Goal: Information Seeking & Learning: Learn about a topic

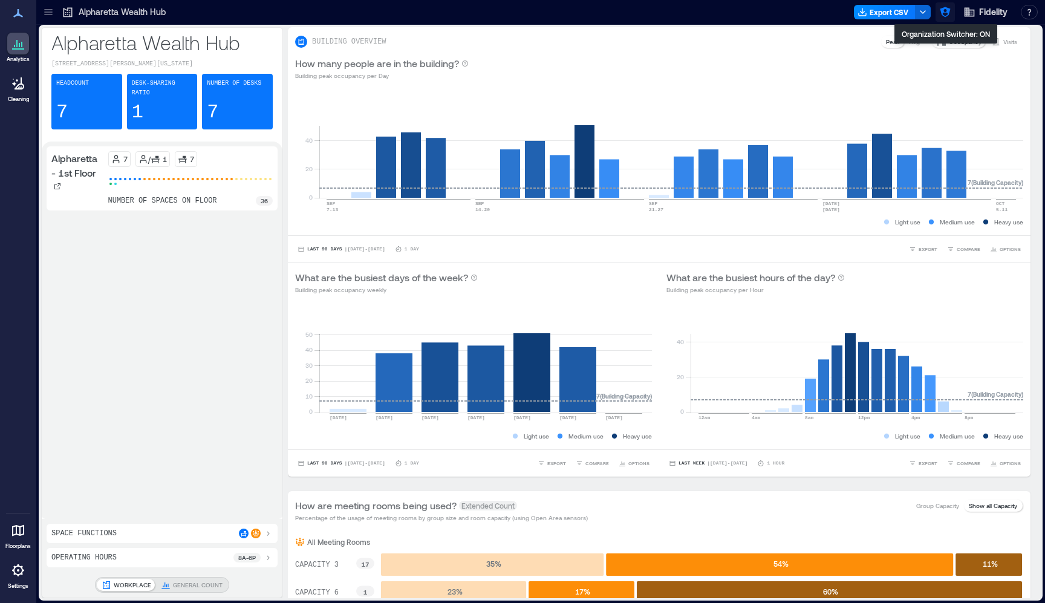
click at [948, 12] on icon "button" at bounding box center [945, 12] width 10 height 10
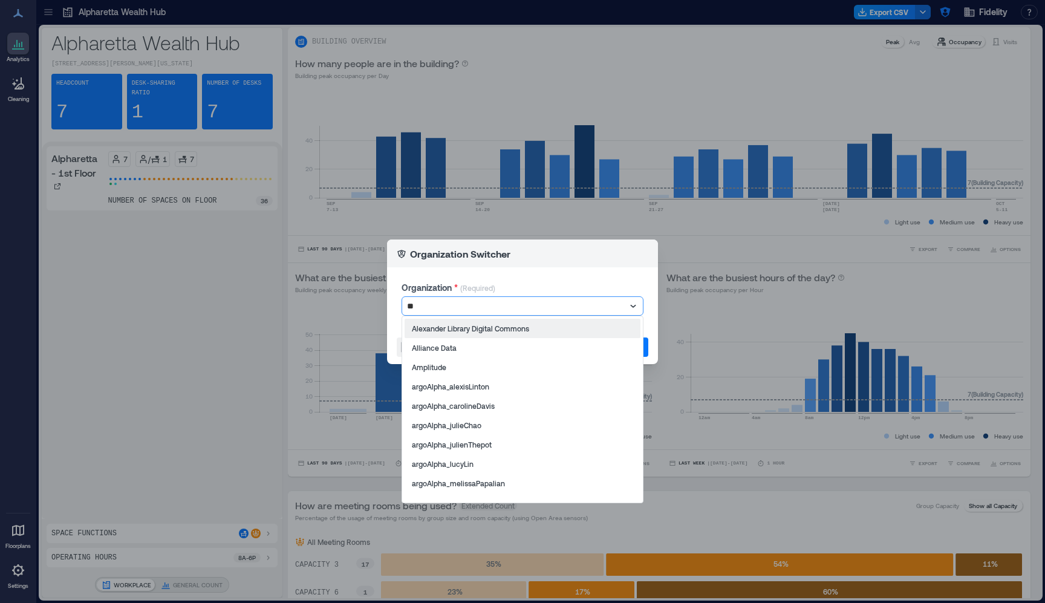
type input "*"
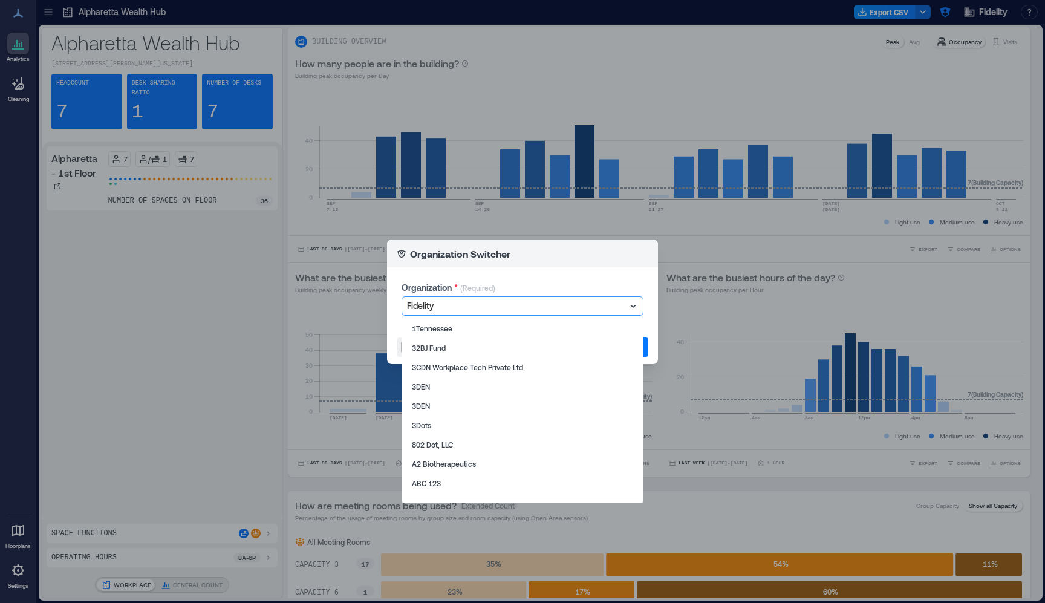
type input "*"
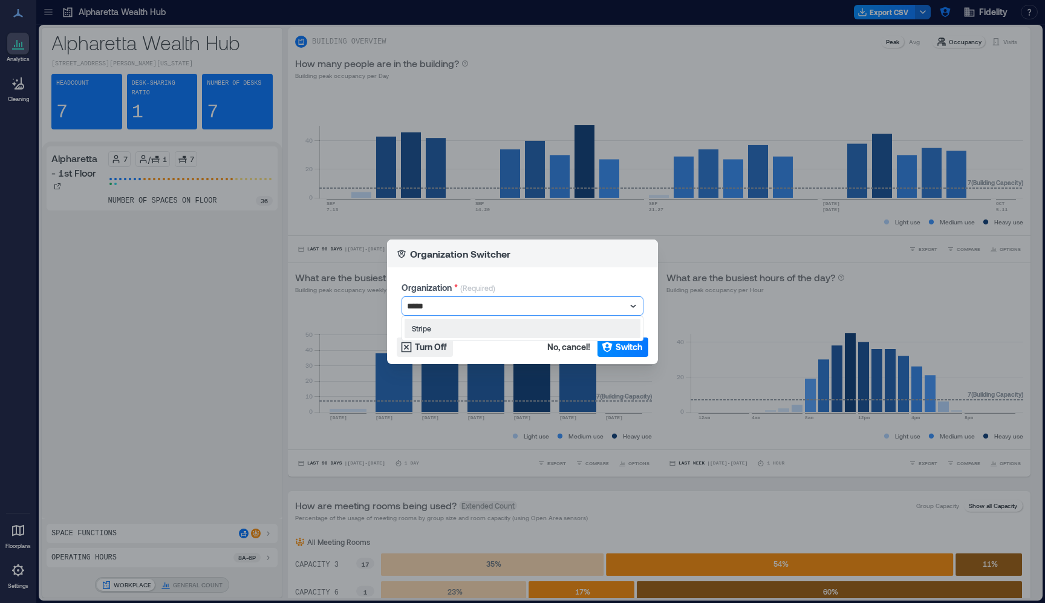
type input "******"
click at [487, 323] on div "Stripe" at bounding box center [523, 328] width 236 height 19
click at [616, 342] on span "Switch" at bounding box center [629, 347] width 27 height 12
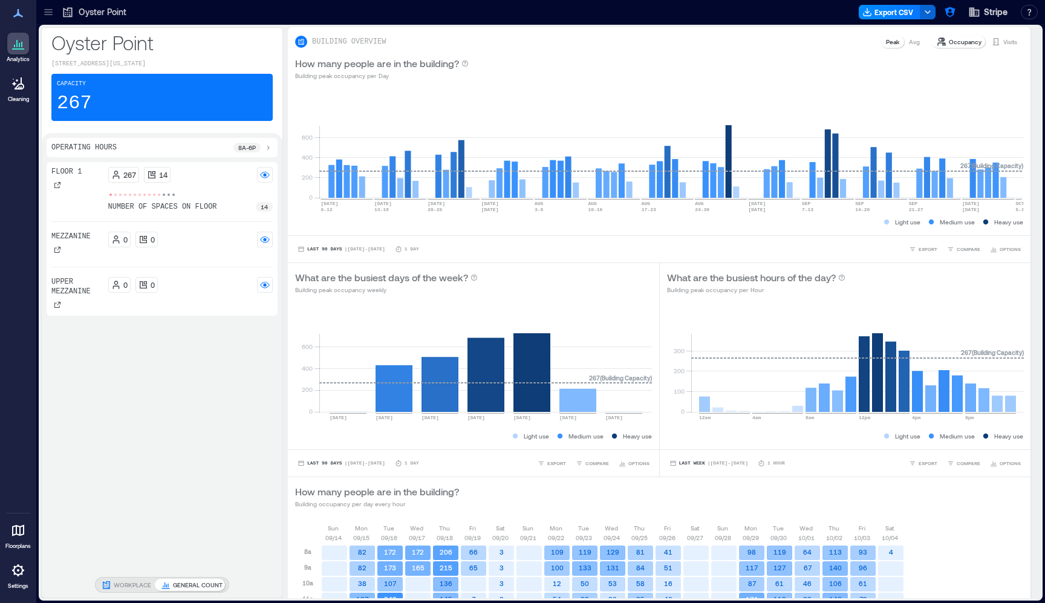
click at [52, 18] on div at bounding box center [48, 11] width 19 height 19
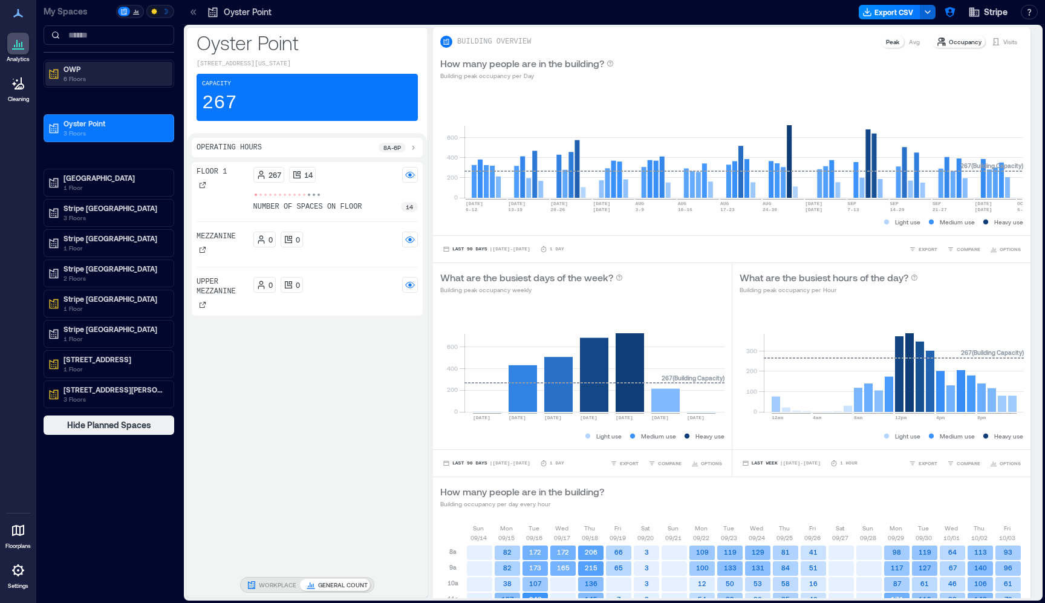
click at [106, 72] on p "OWP" at bounding box center [115, 69] width 102 height 10
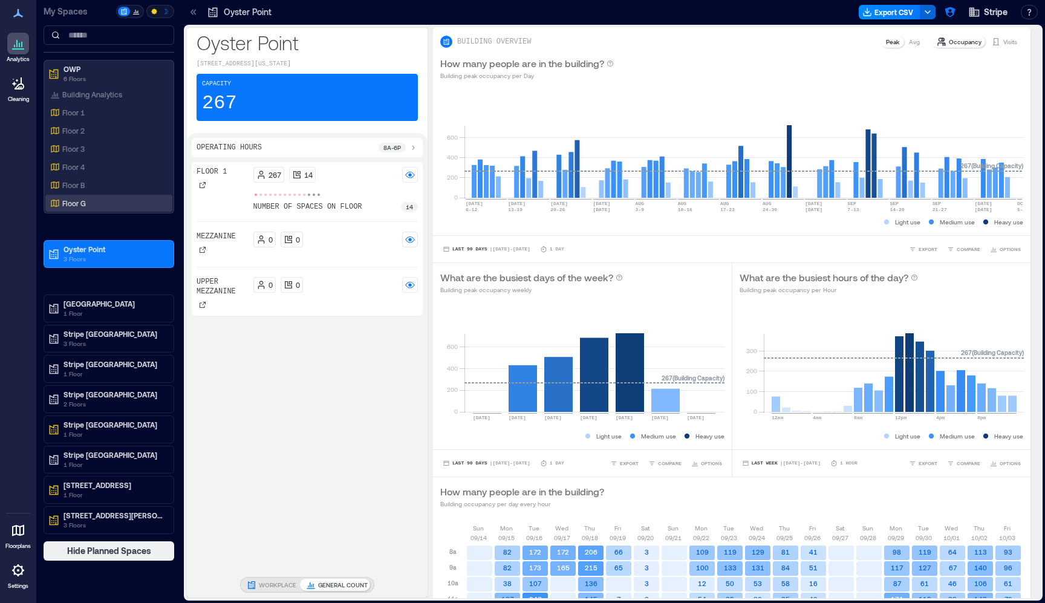
click at [91, 196] on div "Floor G" at bounding box center [108, 203] width 127 height 17
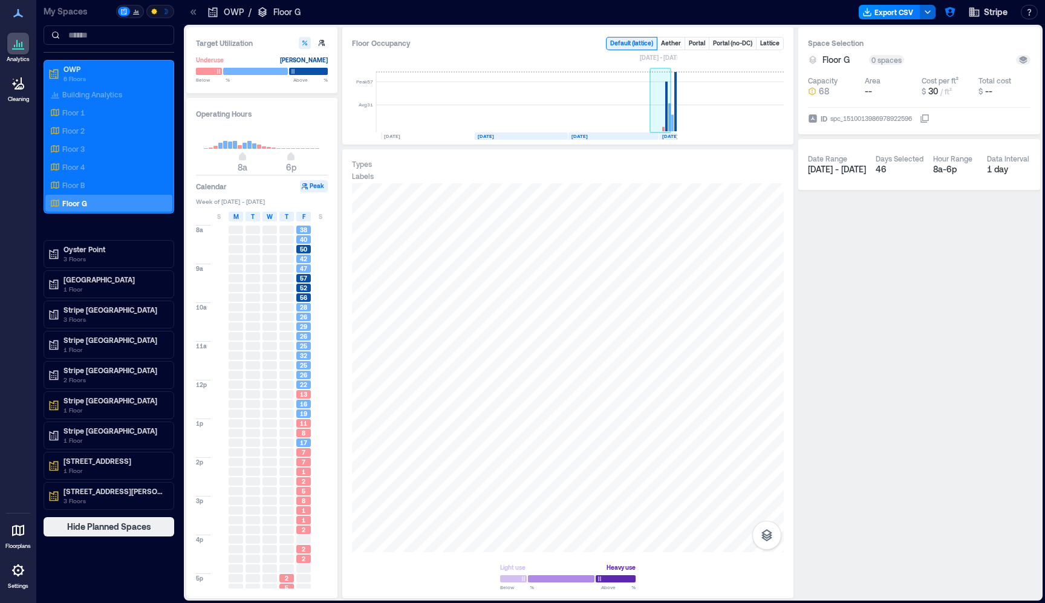
click at [670, 105] on rect at bounding box center [669, 117] width 2 height 28
click at [321, 217] on span "S" at bounding box center [321, 217] width 4 height 10
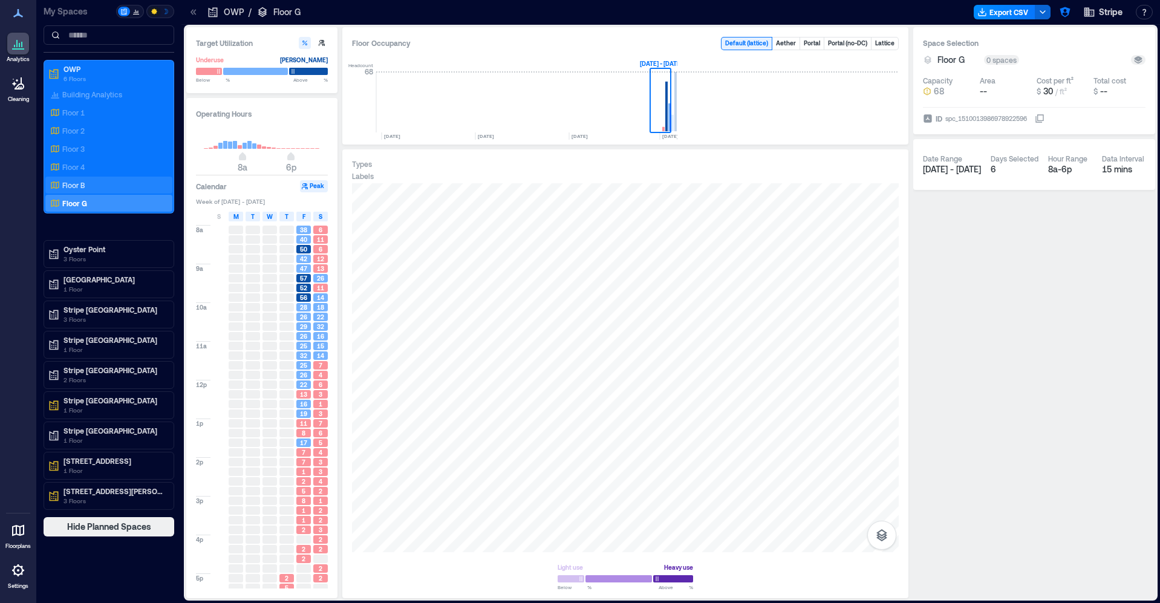
click at [92, 181] on div "Floor B" at bounding box center [106, 185] width 117 height 12
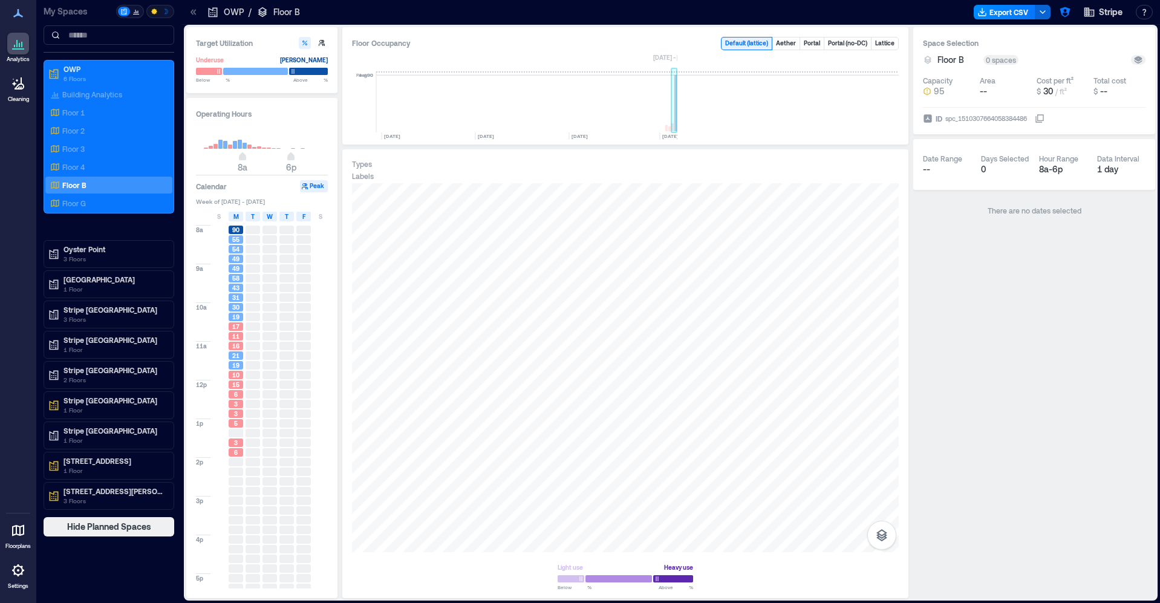
click at [675, 112] on rect at bounding box center [675, 103] width 2 height 56
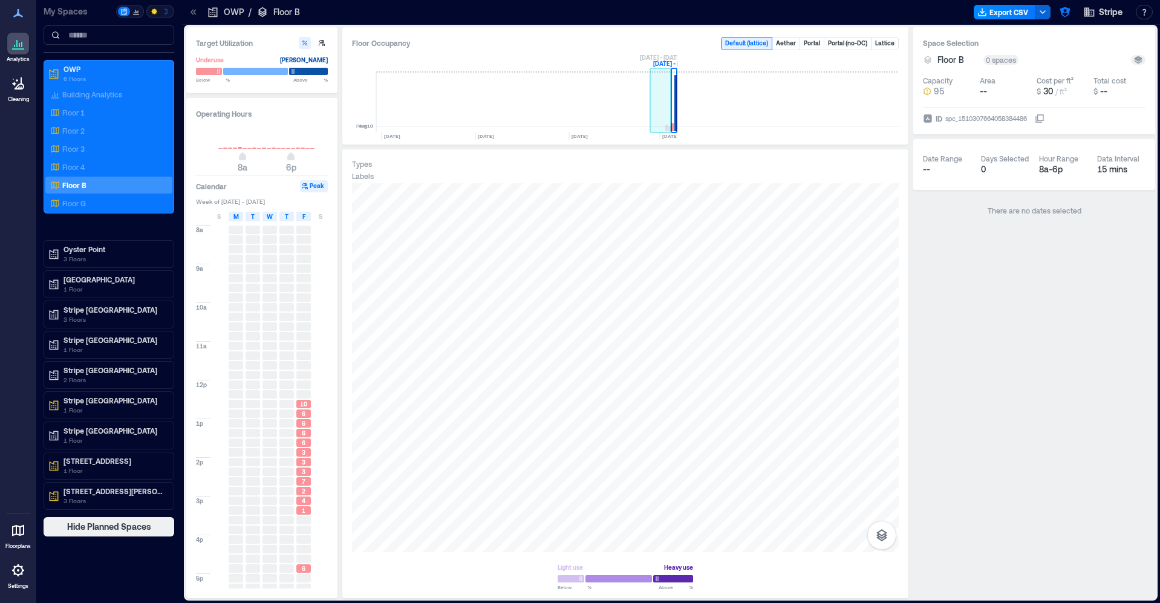
click at [665, 109] on rect at bounding box center [660, 102] width 21 height 60
click at [310, 422] on div "6" at bounding box center [303, 423] width 15 height 8
drag, startPoint x: 299, startPoint y: 425, endPoint x: 330, endPoint y: 440, distance: 33.8
click at [302, 426] on div "6" at bounding box center [303, 423] width 15 height 8
drag, startPoint x: 301, startPoint y: 427, endPoint x: 283, endPoint y: 429, distance: 17.7
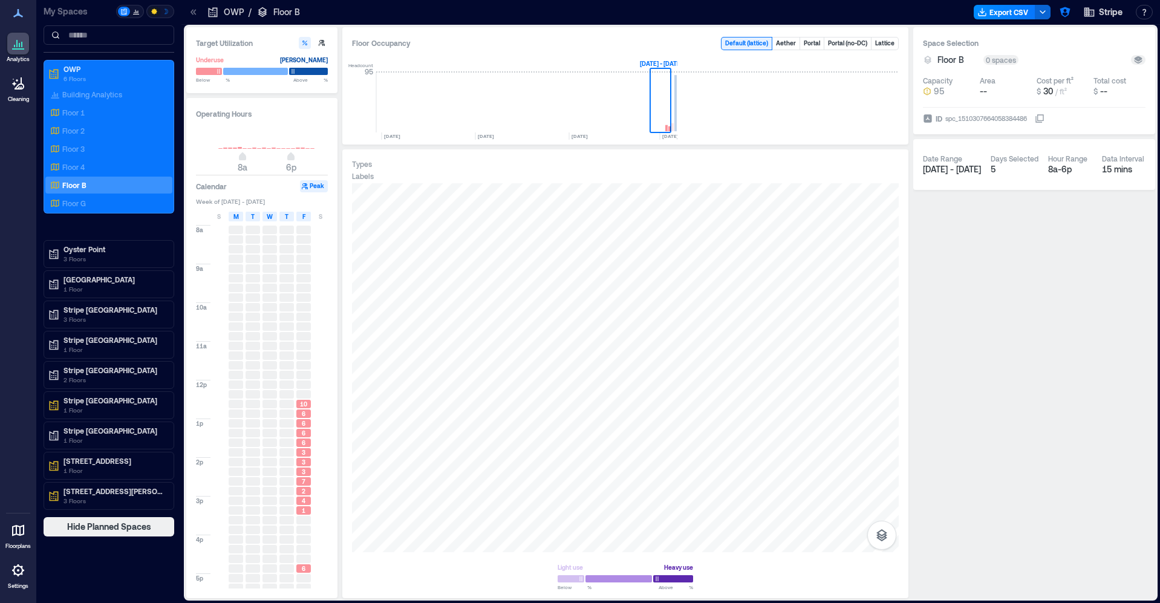
click at [298, 428] on div "6" at bounding box center [303, 423] width 15 height 8
drag, startPoint x: 283, startPoint y: 429, endPoint x: 288, endPoint y: 415, distance: 14.7
click at [282, 429] on div at bounding box center [286, 433] width 15 height 8
drag, startPoint x: 299, startPoint y: 398, endPoint x: 302, endPoint y: 454, distance: 55.7
click at [299, 403] on div "10 6 6 6 6 3 3 3 7 2 4 1 6 2" at bounding box center [303, 418] width 17 height 387
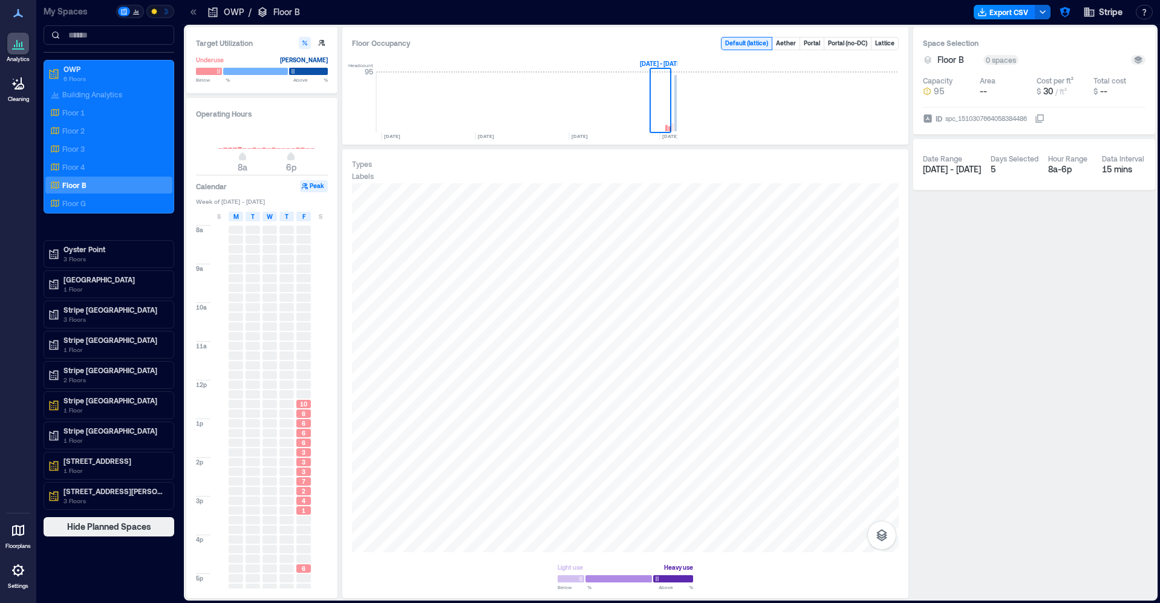
drag, startPoint x: 302, startPoint y: 454, endPoint x: 291, endPoint y: 454, distance: 10.9
click at [302, 454] on span "3" at bounding box center [304, 452] width 4 height 8
drag, startPoint x: 291, startPoint y: 454, endPoint x: 284, endPoint y: 454, distance: 7.3
click at [290, 454] on div at bounding box center [286, 452] width 15 height 8
click at [284, 453] on div at bounding box center [286, 452] width 15 height 8
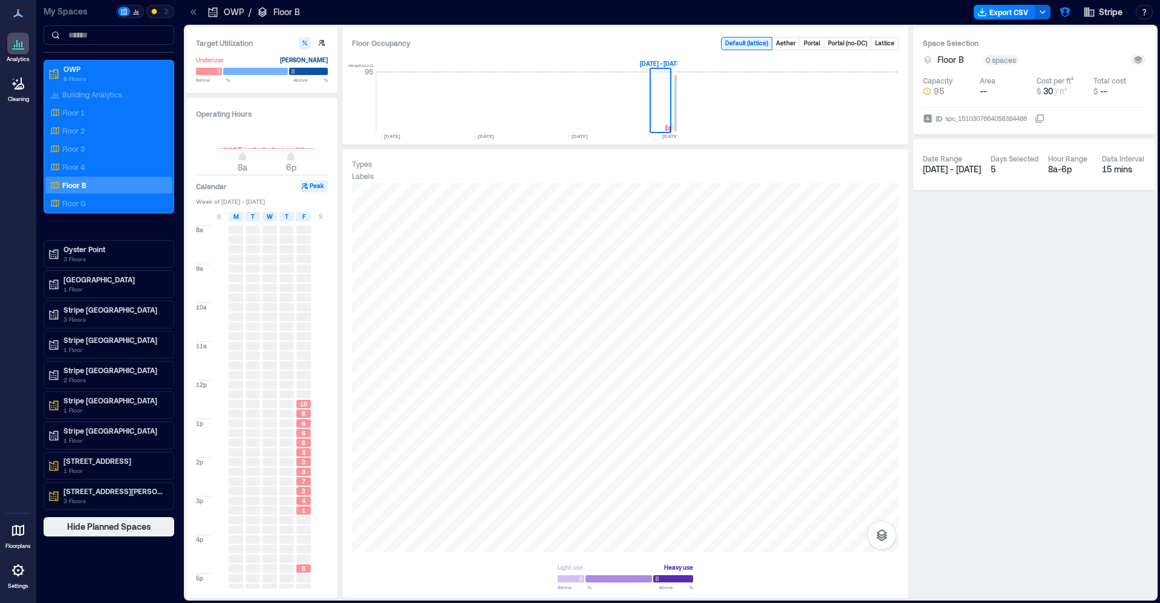
click at [195, 16] on icon at bounding box center [193, 12] width 12 height 12
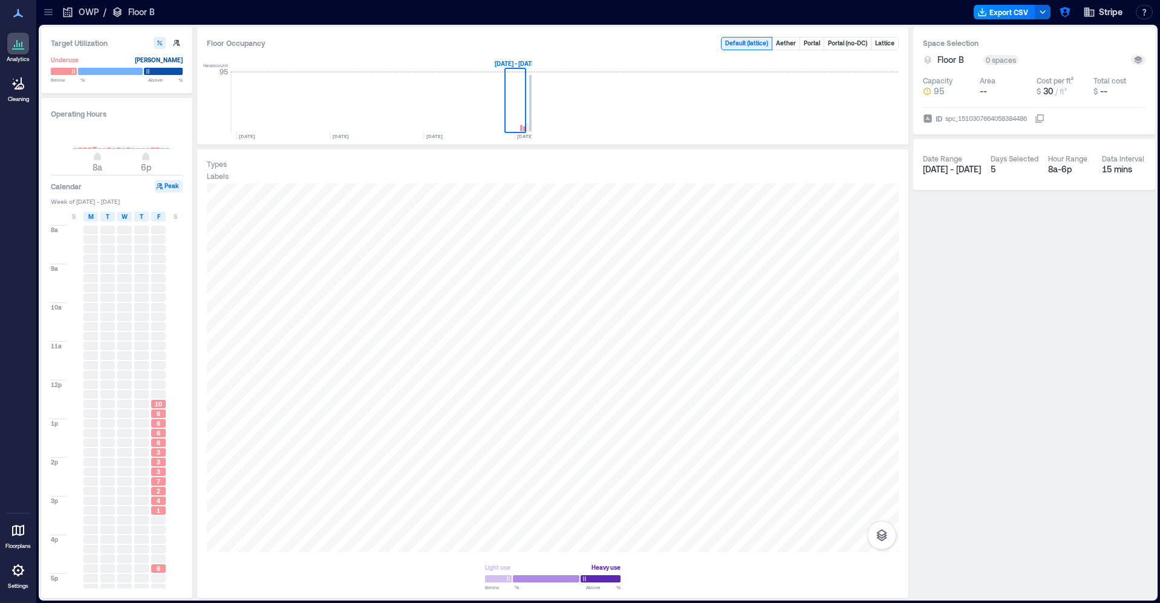
click at [50, 14] on icon at bounding box center [48, 12] width 12 height 12
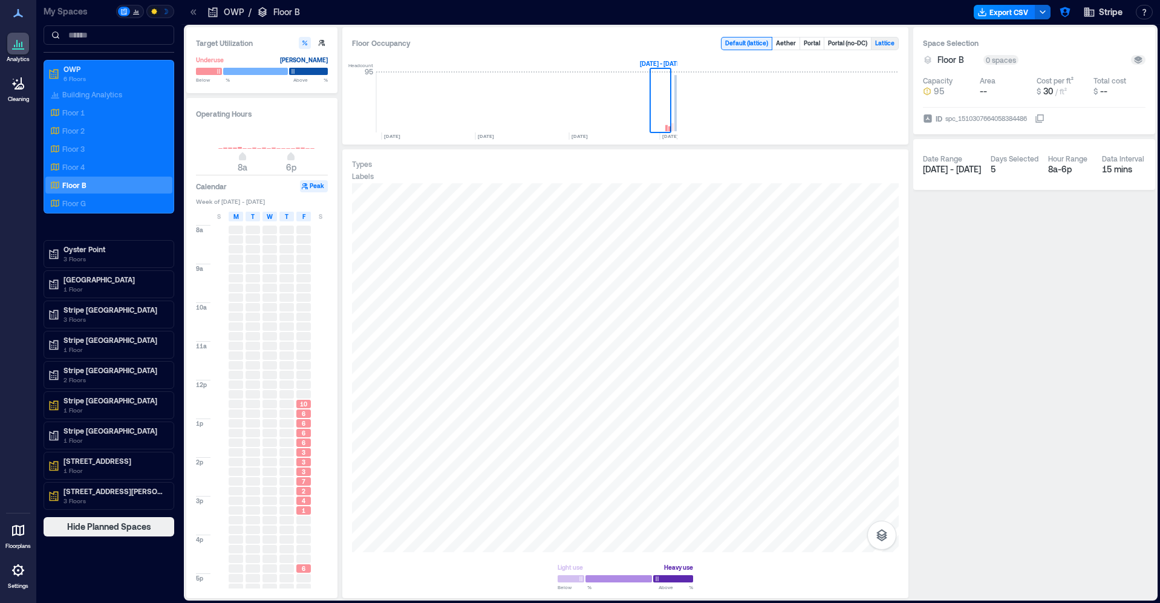
click at [891, 42] on button "Lattice" at bounding box center [885, 43] width 27 height 12
click at [782, 44] on button "Aether" at bounding box center [785, 43] width 27 height 12
